Goal: Navigation & Orientation: Find specific page/section

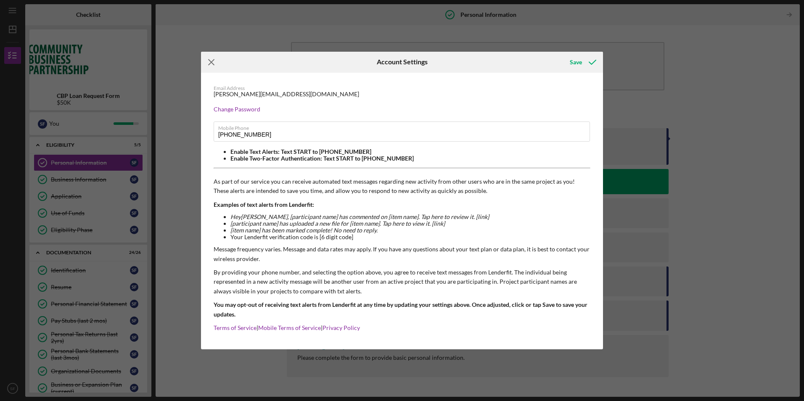
click at [215, 63] on icon "Icon/Menu Close" at bounding box center [211, 62] width 21 height 21
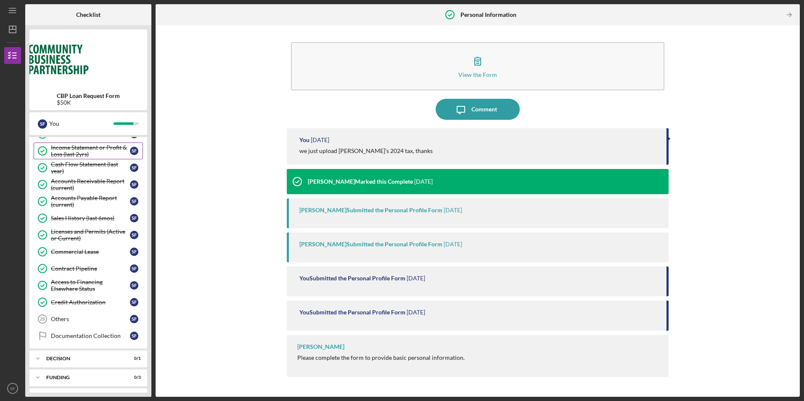
scroll to position [372, 0]
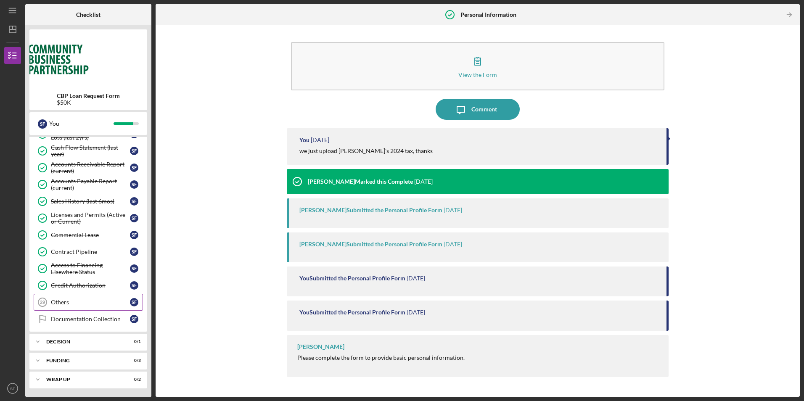
click at [75, 301] on div "Others" at bounding box center [90, 302] width 79 height 7
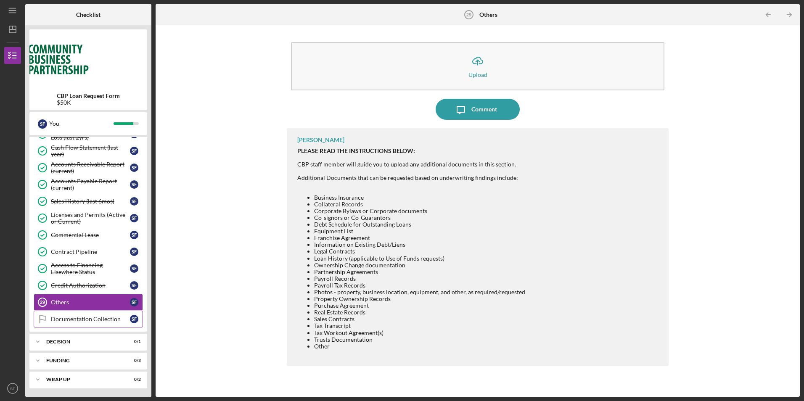
click at [100, 317] on div "Documentation Collection" at bounding box center [90, 319] width 79 height 7
